Goal: Information Seeking & Learning: Check status

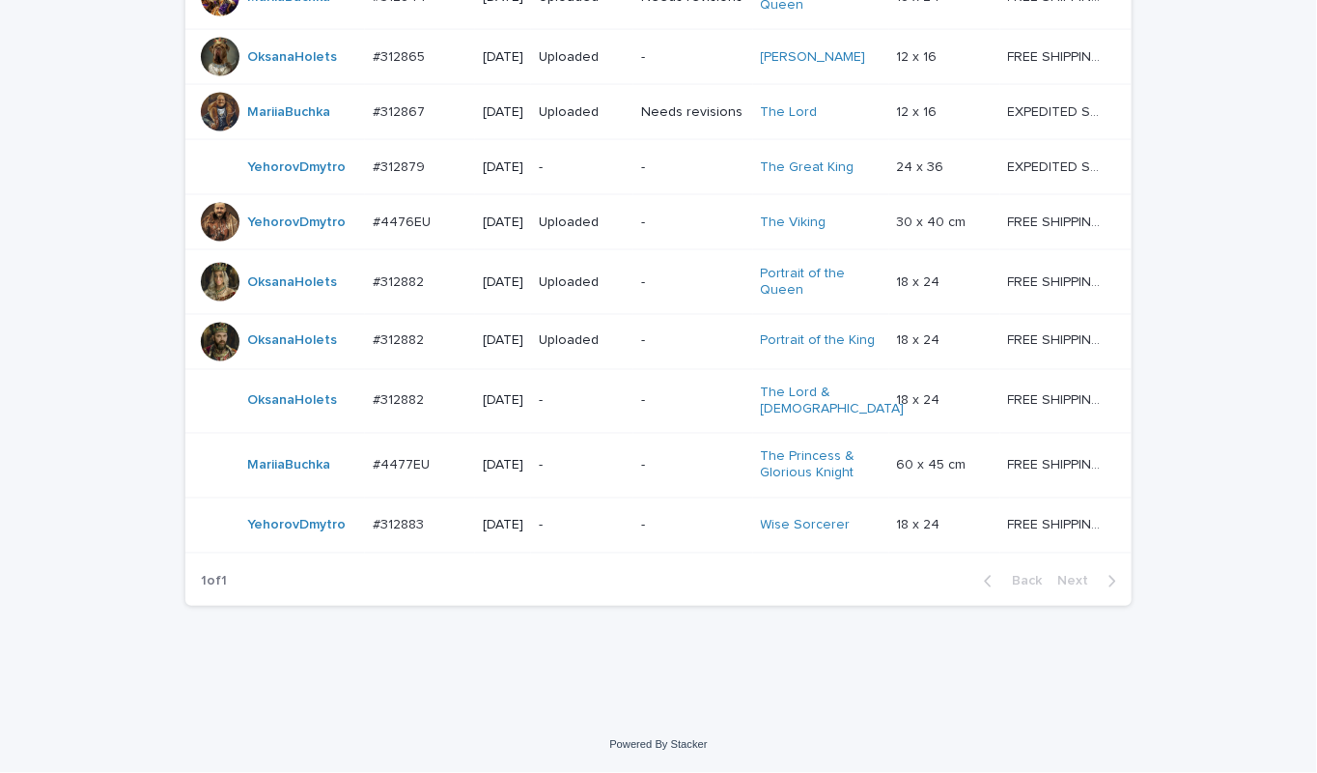
scroll to position [1412, 0]
click at [590, 526] on p "-" at bounding box center [582, 526] width 87 height 16
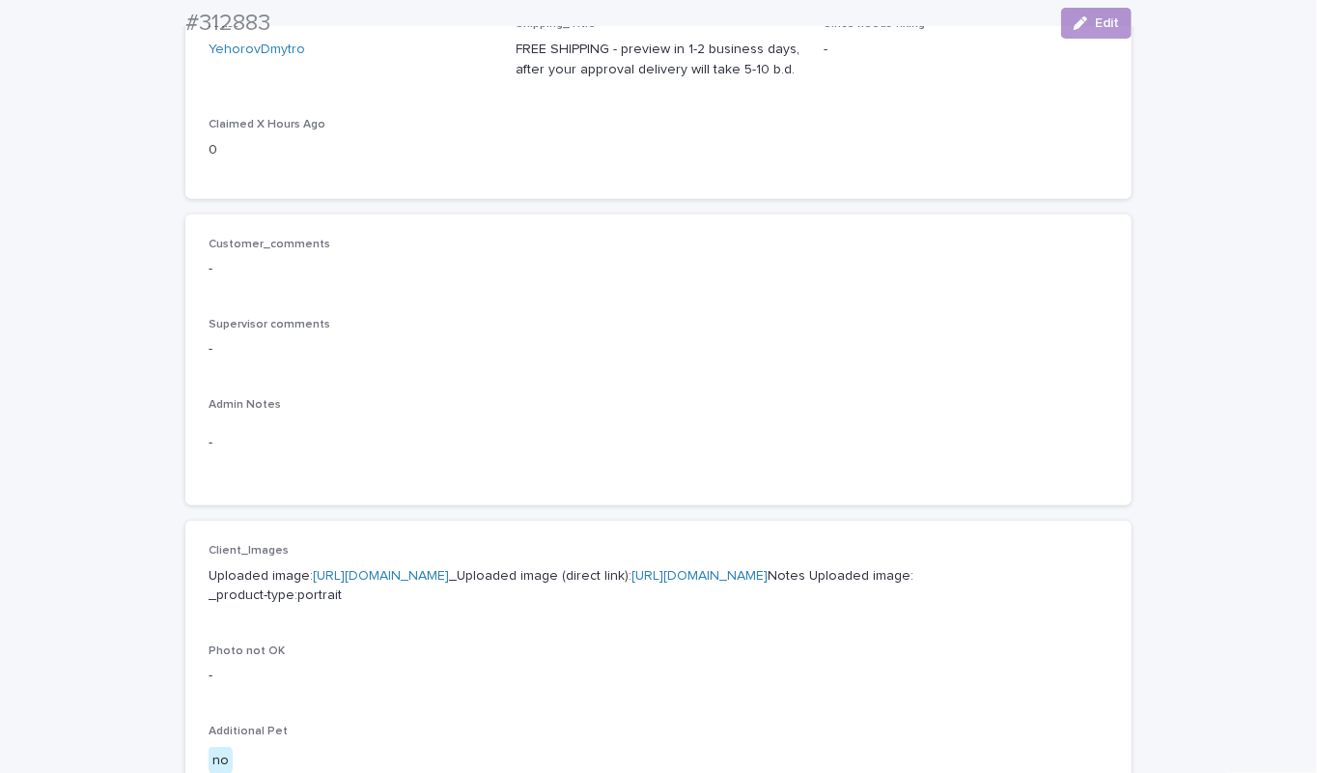
scroll to position [675, 0]
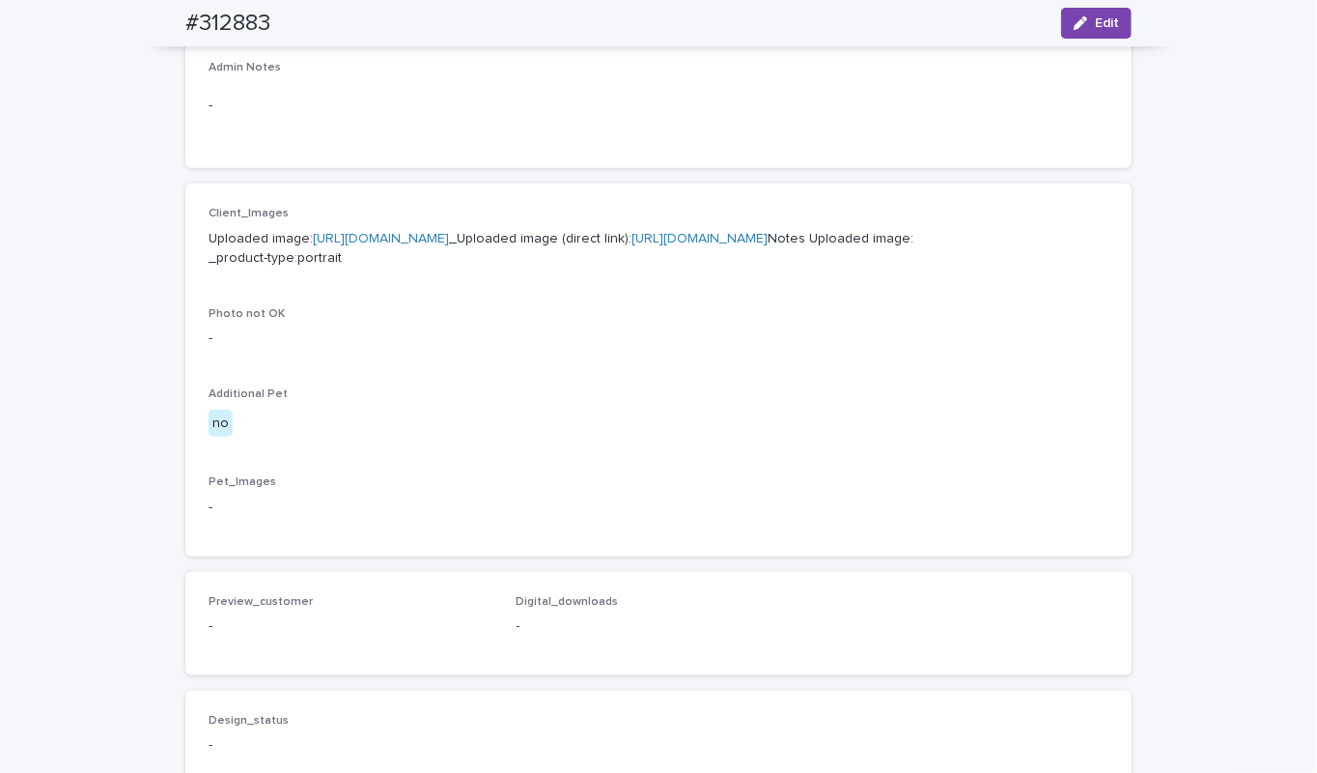
click at [449, 239] on link "https://cdn.shopify.com-uploadkit.app/s/files/1/0033/4807/0511/files/download.h…" at bounding box center [381, 239] width 136 height 14
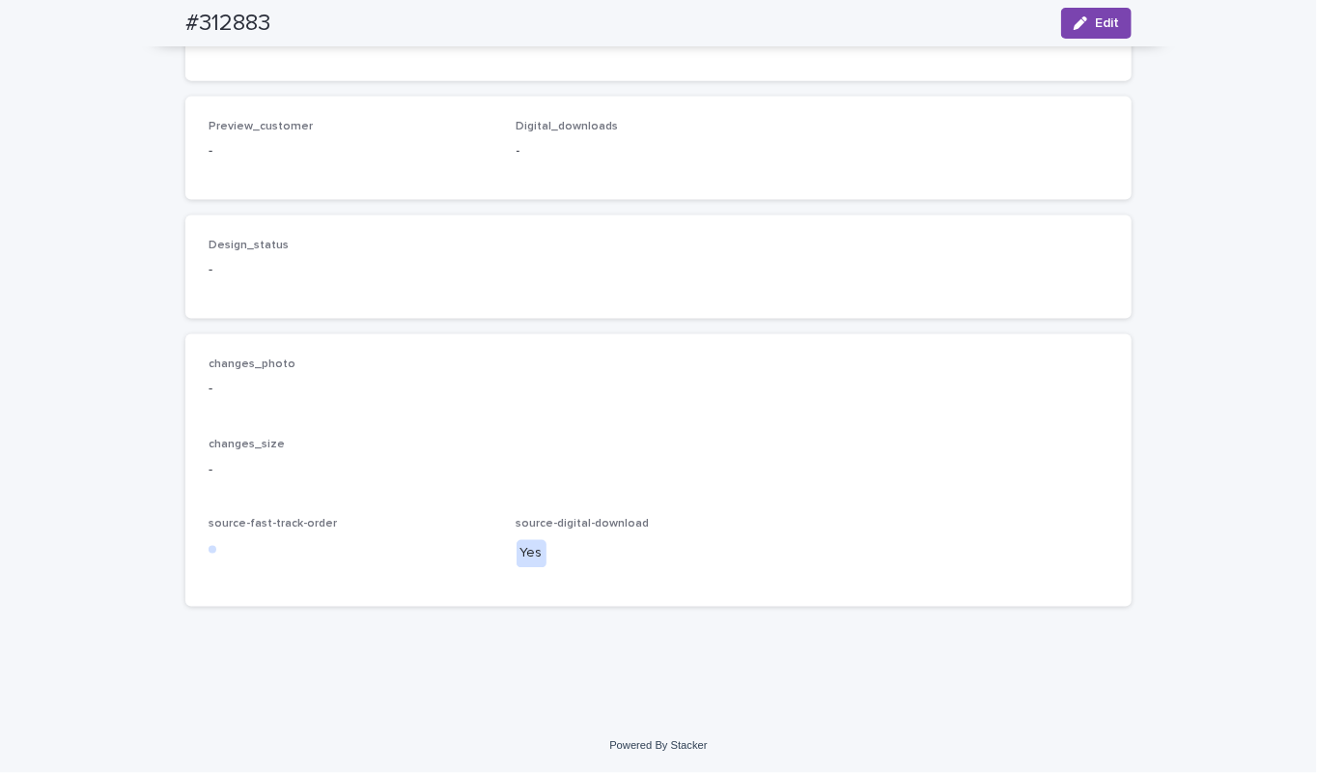
scroll to position [0, 0]
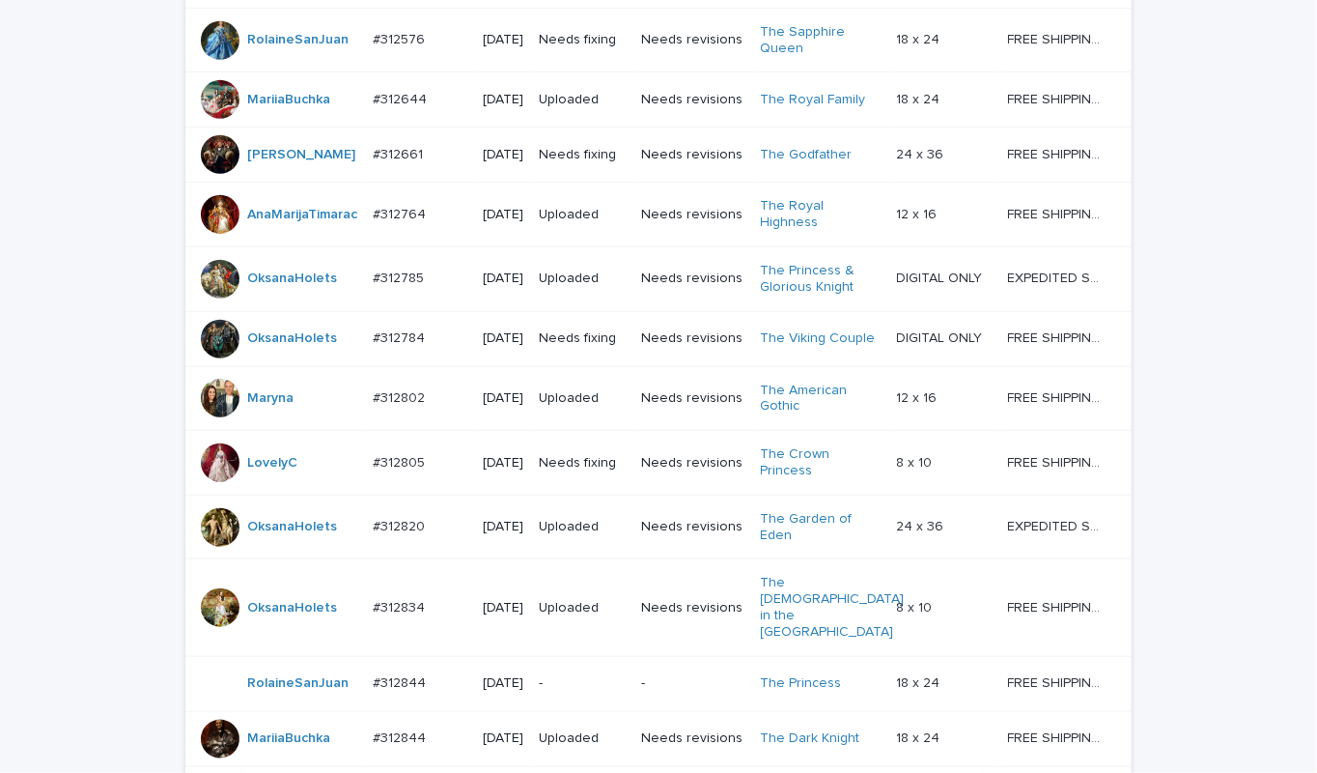
scroll to position [1412, 0]
